Goal: Transaction & Acquisition: Purchase product/service

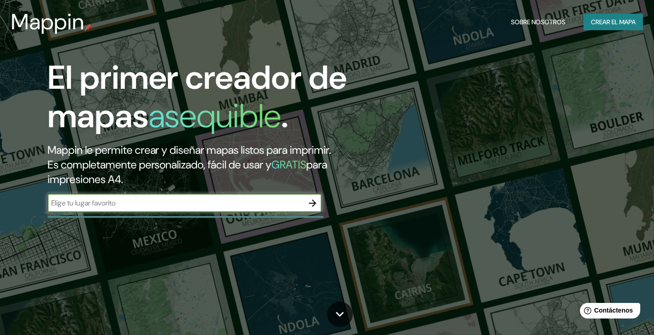
click at [271, 206] on input "text" at bounding box center [176, 202] width 256 height 11
type input "[GEOGRAPHIC_DATA]"
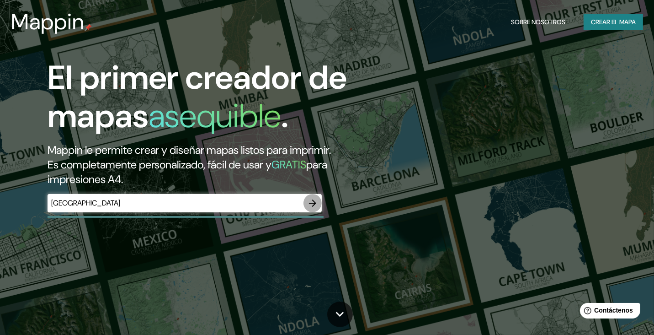
click at [313, 202] on icon "button" at bounding box center [312, 202] width 11 height 11
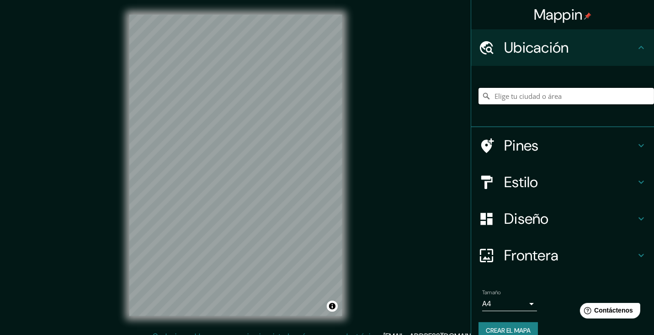
click at [498, 94] on input "Elige tu ciudad o área" at bounding box center [567, 96] width 176 height 16
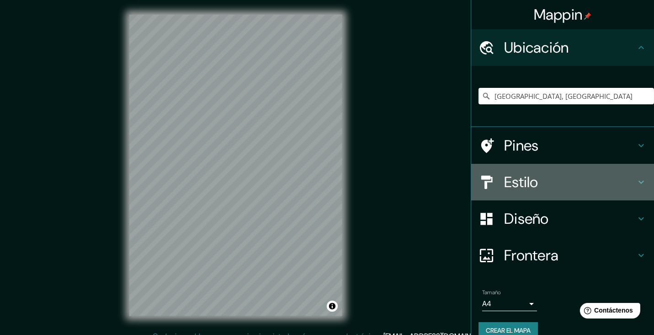
click at [512, 182] on h4 "Estilo" at bounding box center [570, 182] width 132 height 18
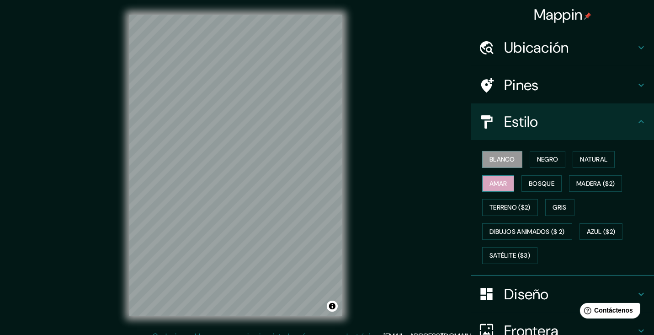
click at [500, 181] on font "Amar" at bounding box center [498, 183] width 17 height 11
click at [504, 204] on font "Terreno ($2)" at bounding box center [510, 207] width 41 height 11
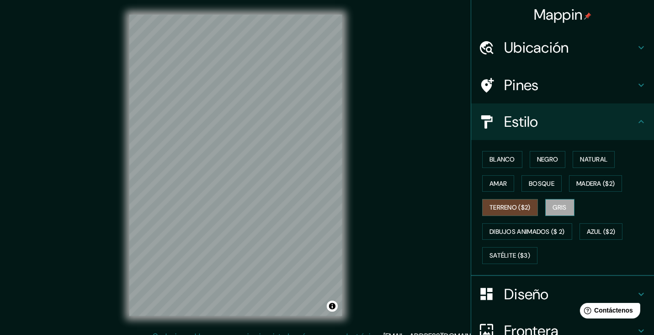
click at [553, 203] on font "Gris" at bounding box center [560, 207] width 14 height 11
click at [585, 187] on font "Madera ($2)" at bounding box center [595, 183] width 38 height 11
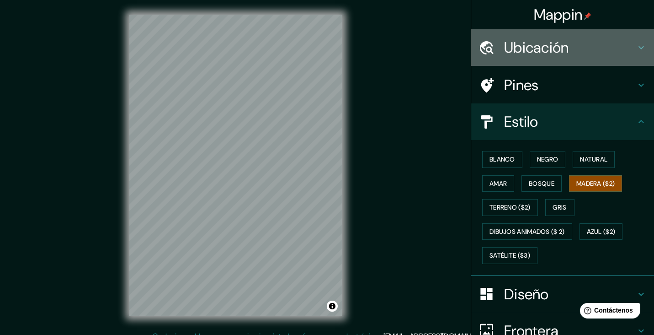
click at [548, 53] on h4 "Ubicación" at bounding box center [570, 47] width 132 height 18
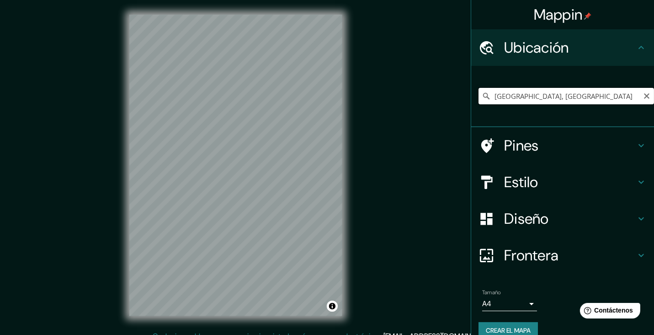
click at [581, 100] on input "[GEOGRAPHIC_DATA], [GEOGRAPHIC_DATA]" at bounding box center [567, 96] width 176 height 16
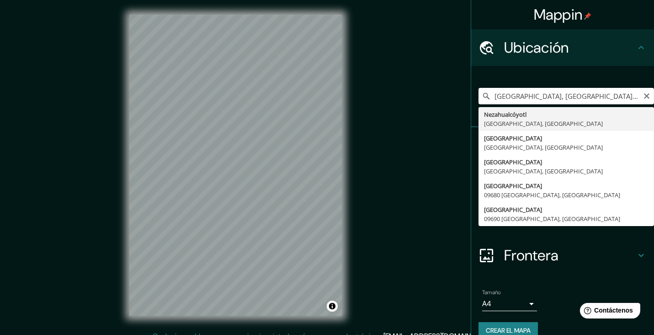
type input "Nezahualcóyotl, [GEOGRAPHIC_DATA], 57950, [GEOGRAPHIC_DATA]"
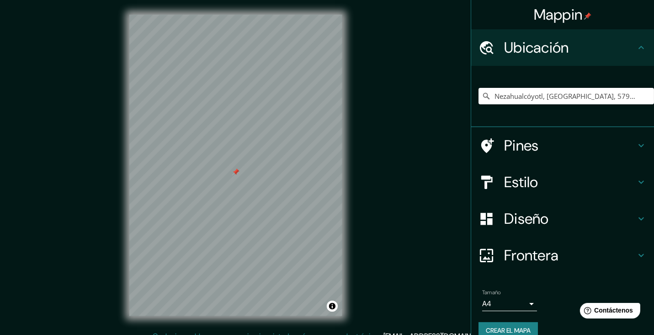
click at [235, 173] on div at bounding box center [235, 171] width 7 height 7
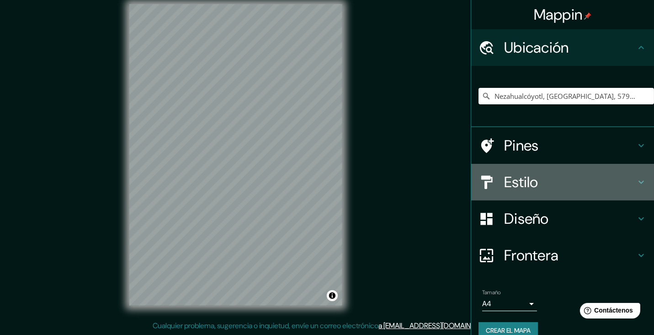
click at [514, 194] on div "Estilo" at bounding box center [562, 182] width 183 height 37
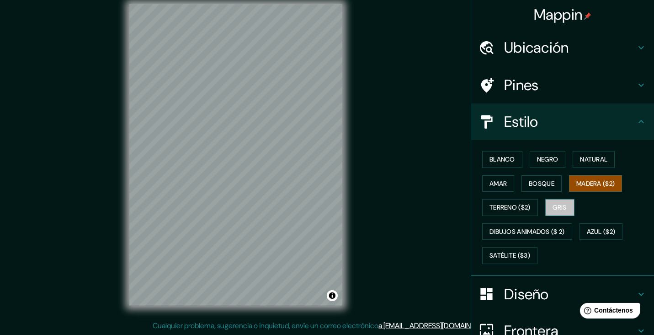
click at [560, 204] on font "Gris" at bounding box center [560, 207] width 14 height 11
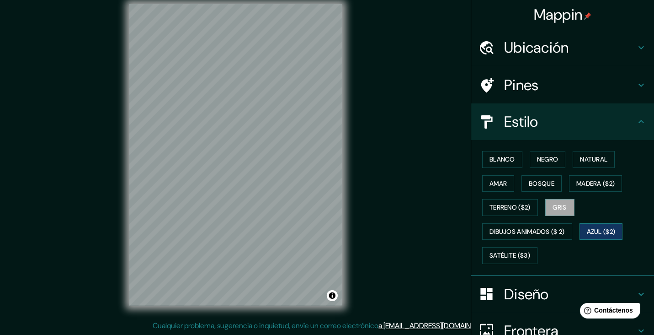
click at [591, 233] on font "Azul ($2)" at bounding box center [601, 231] width 29 height 11
click at [588, 182] on font "Madera ($2)" at bounding box center [595, 183] width 38 height 11
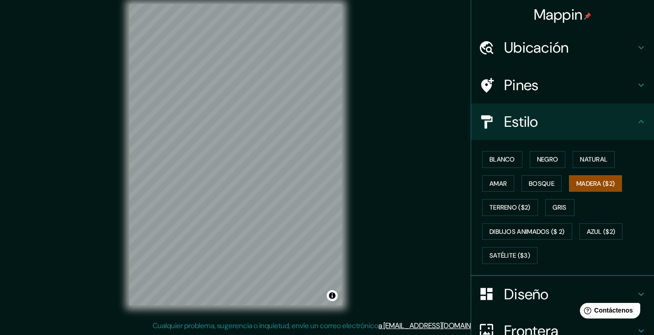
click at [571, 291] on h4 "Diseño" at bounding box center [570, 294] width 132 height 18
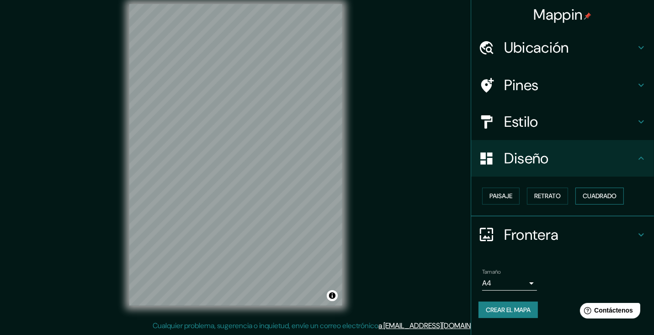
click at [594, 195] on font "Cuadrado" at bounding box center [600, 195] width 34 height 11
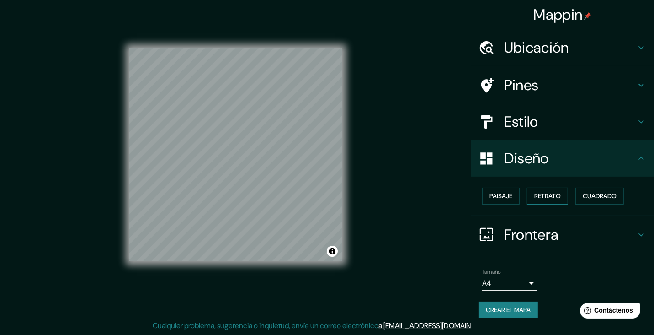
click at [555, 192] on font "Retrato" at bounding box center [547, 195] width 27 height 11
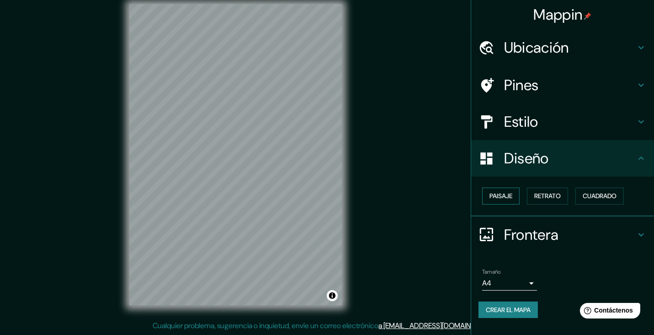
click at [496, 192] on font "Paisaje" at bounding box center [501, 195] width 23 height 11
